Goal: Find specific page/section: Find specific page/section

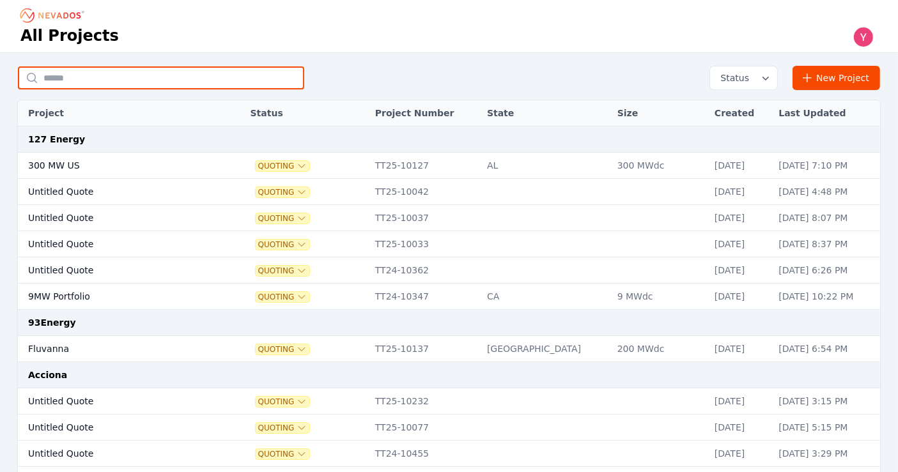
click at [192, 82] on input "text" at bounding box center [161, 77] width 286 height 23
type input "***"
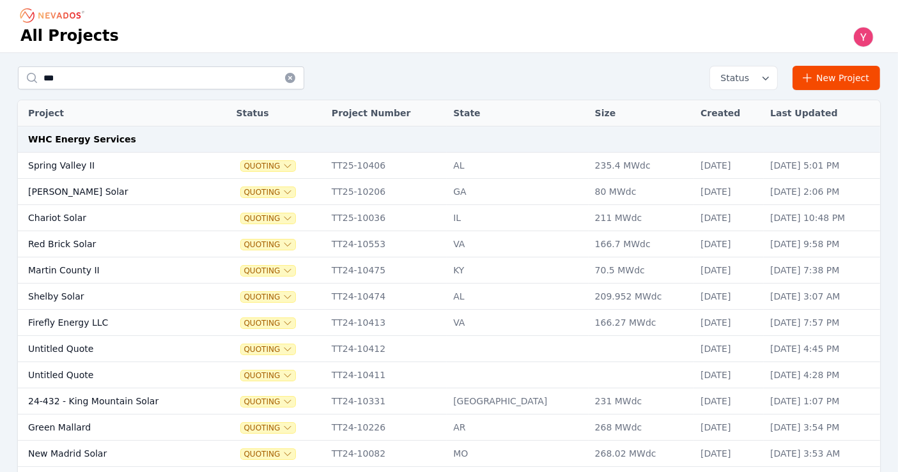
click at [92, 166] on td "Spring Valley II" at bounding box center [115, 166] width 195 height 26
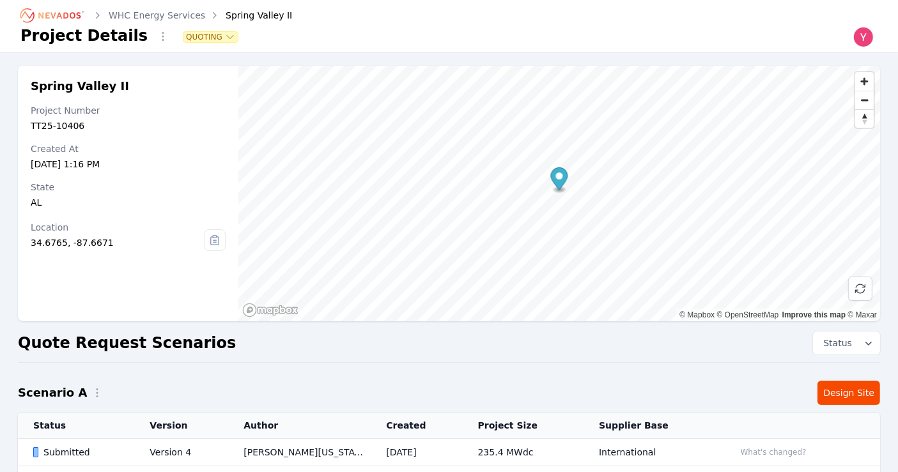
click at [318, 442] on td "[PERSON_NAME][US_STATE]" at bounding box center [299, 452] width 143 height 27
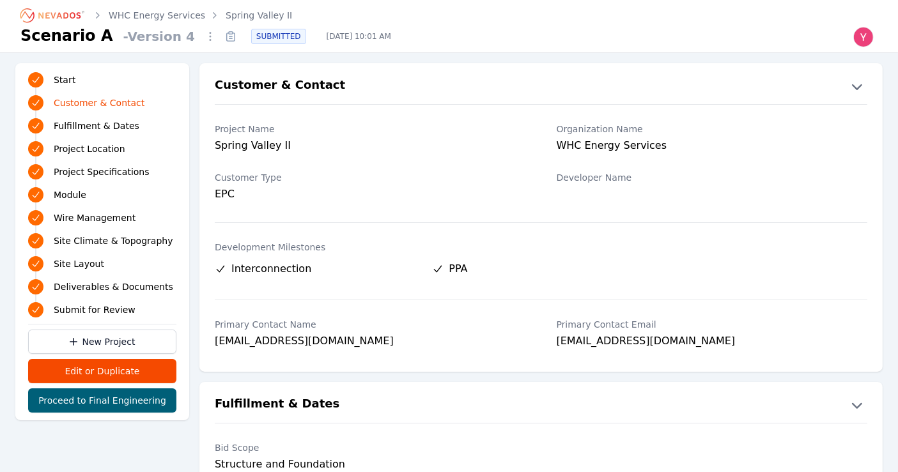
click at [227, 33] on icon at bounding box center [231, 37] width 8 height 8
click at [221, 26] on button "Copied!" at bounding box center [231, 36] width 20 height 20
